Goal: Information Seeking & Learning: Check status

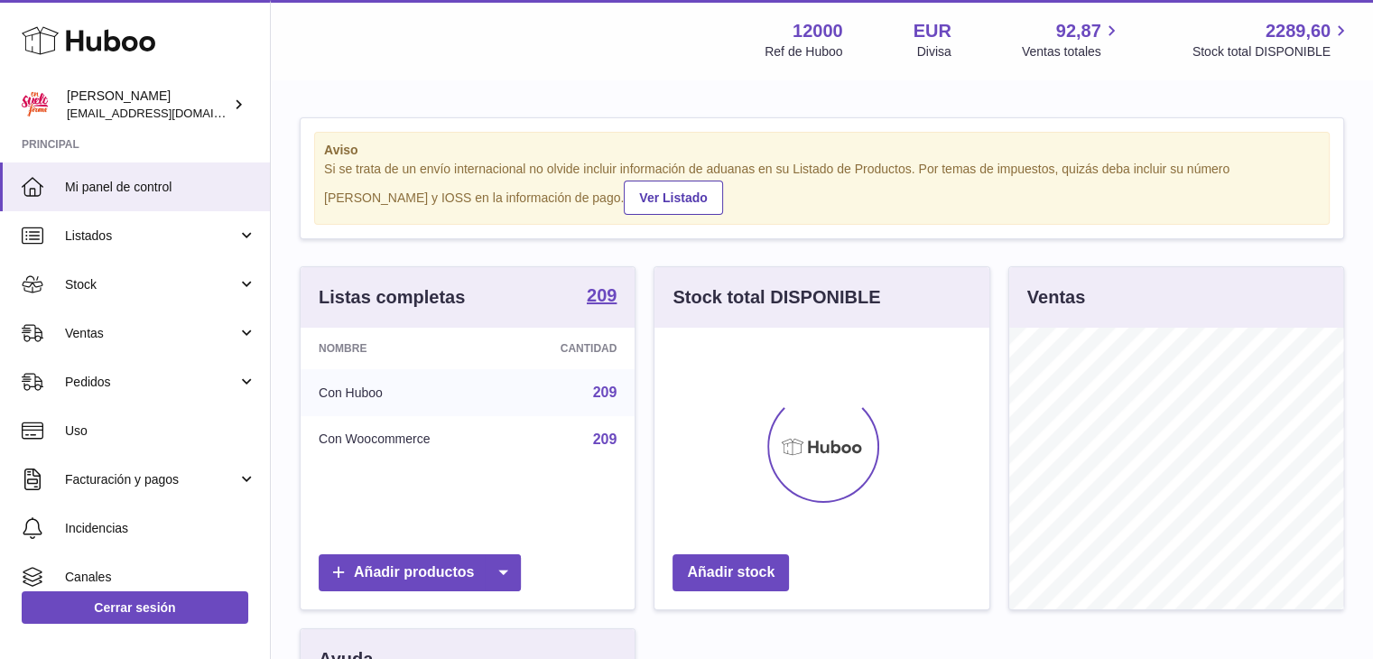
scroll to position [282, 335]
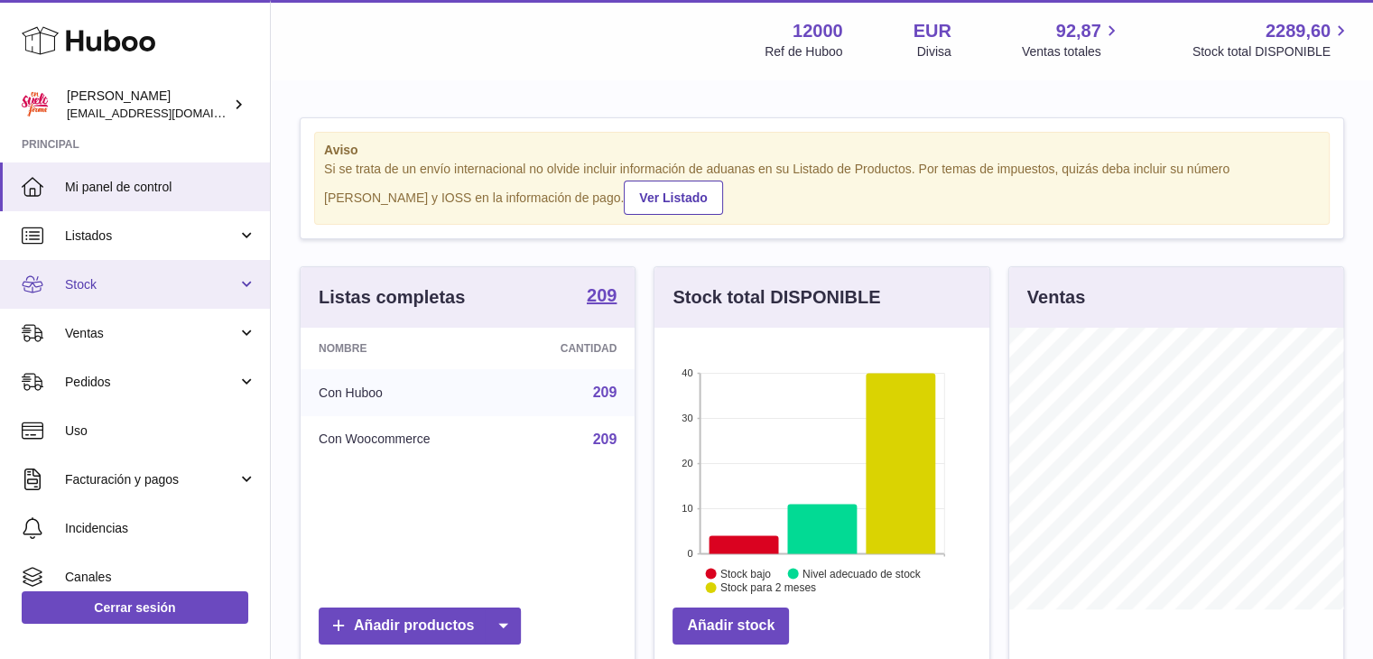
click at [102, 276] on span "Stock" at bounding box center [151, 284] width 172 height 17
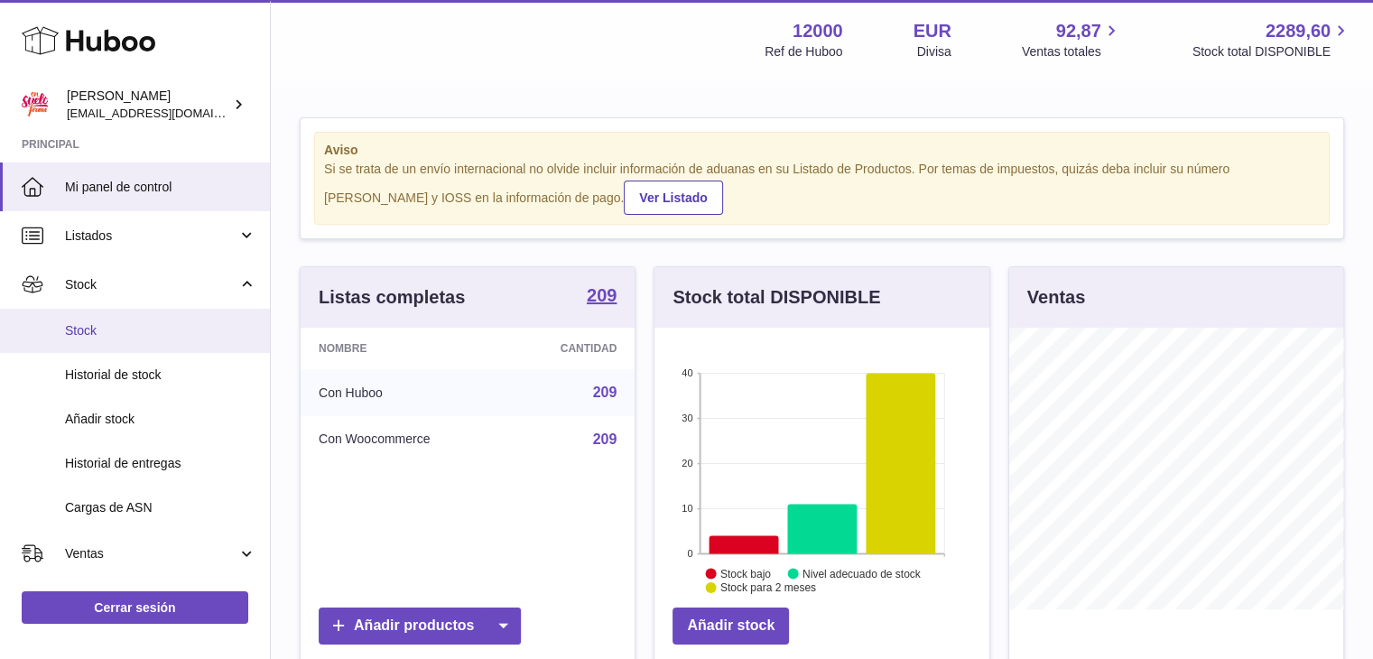
click at [90, 329] on span "Stock" at bounding box center [160, 330] width 191 height 17
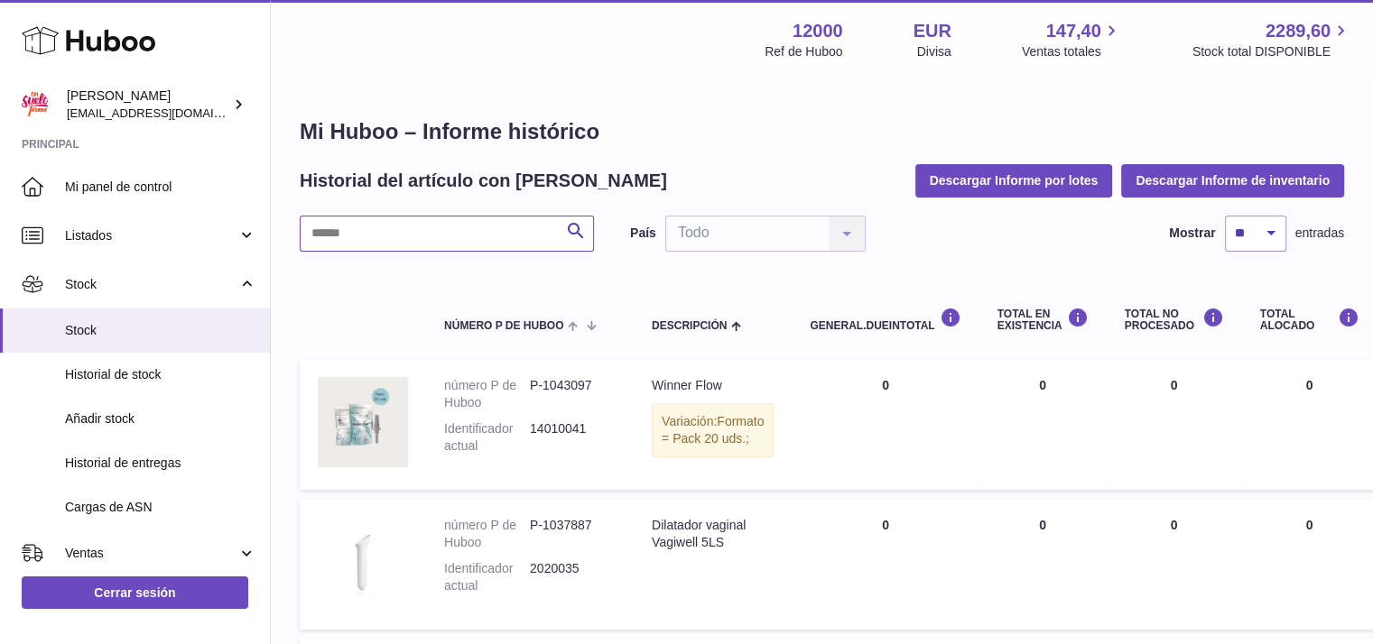
click at [482, 236] on input "text" at bounding box center [447, 234] width 294 height 36
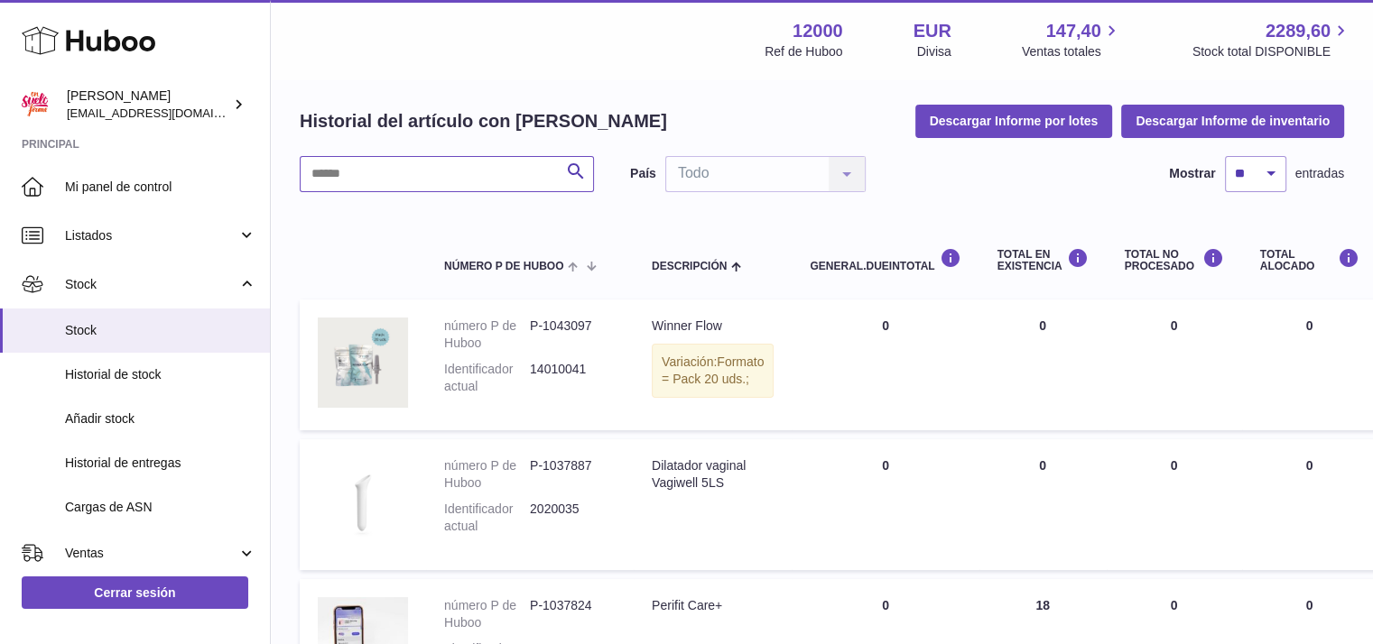
scroll to position [90, 0]
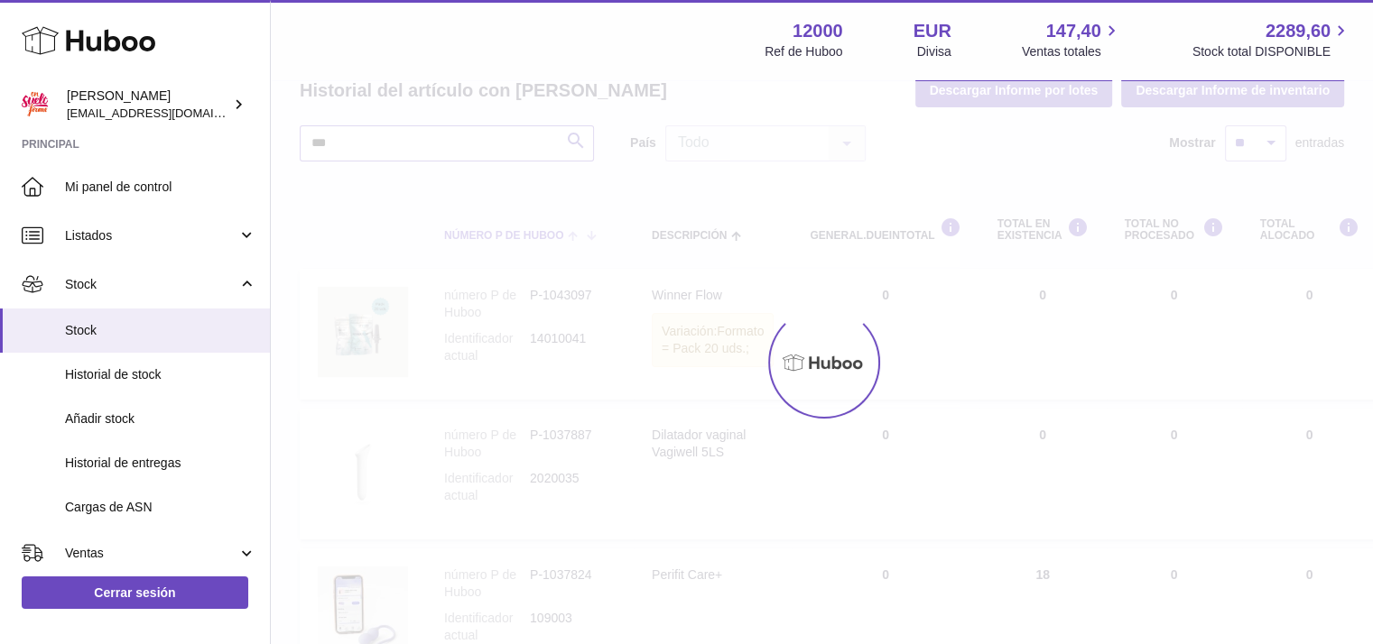
scroll to position [14, 0]
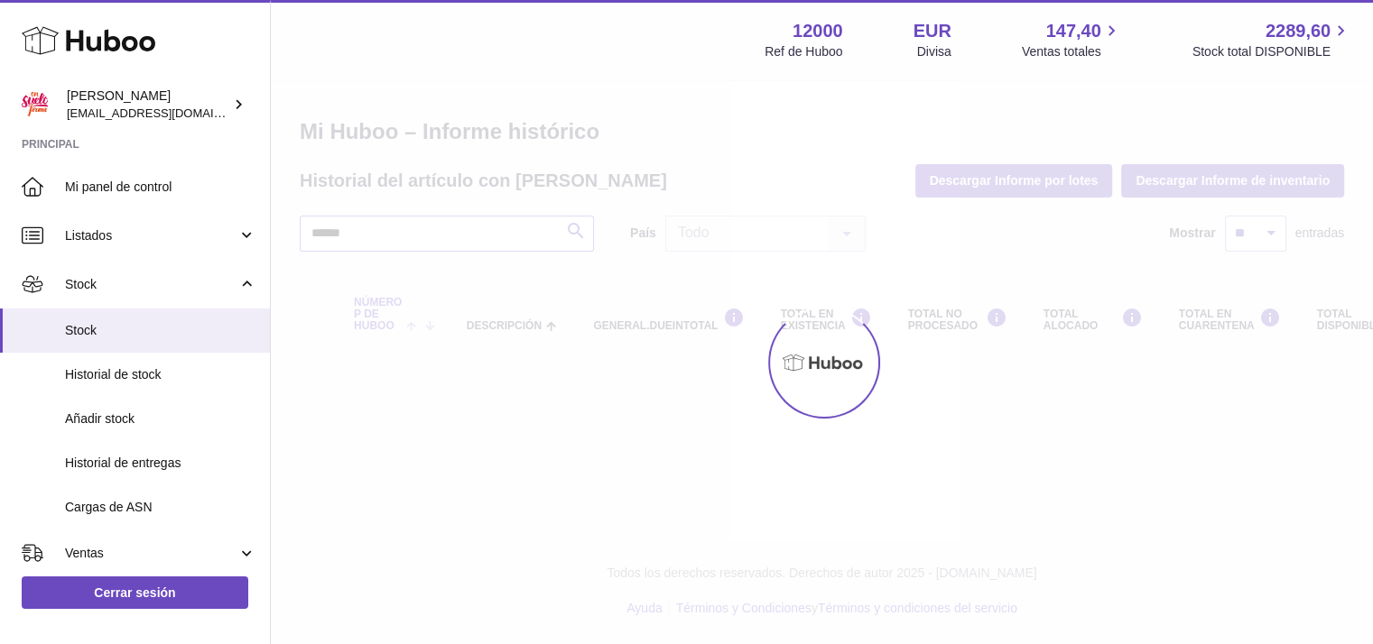
scroll to position [90, 0]
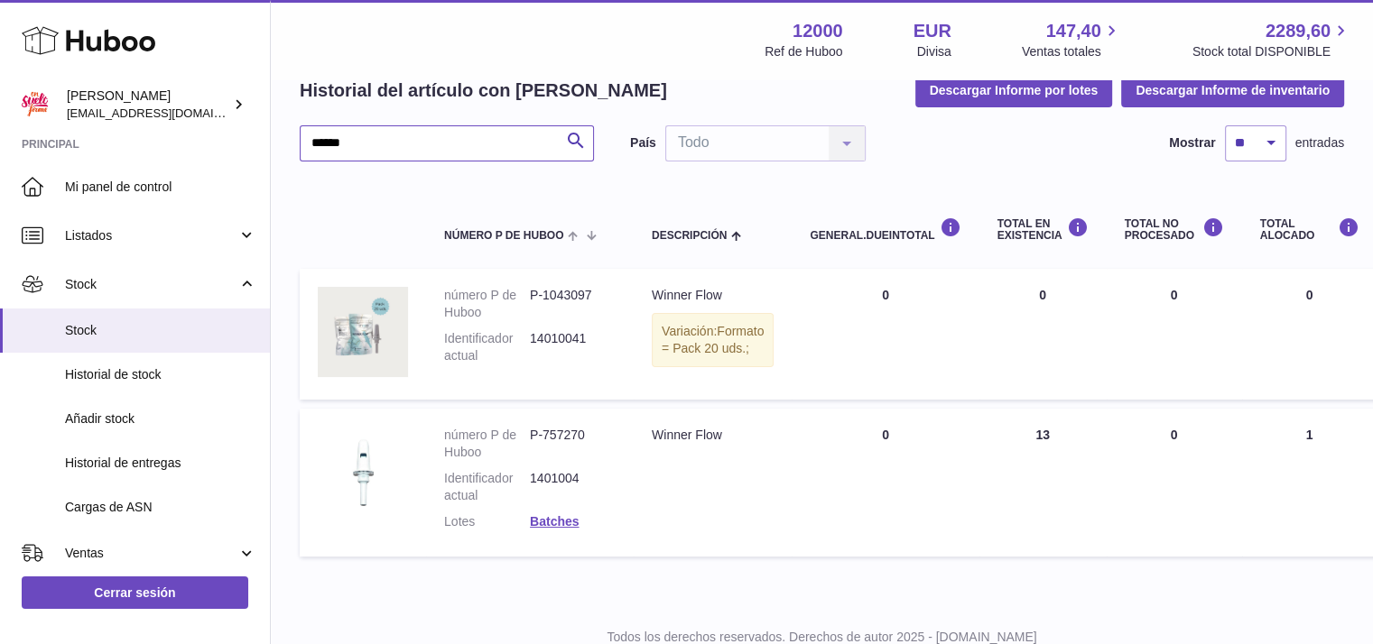
type input "******"
